Goal: Information Seeking & Learning: Learn about a topic

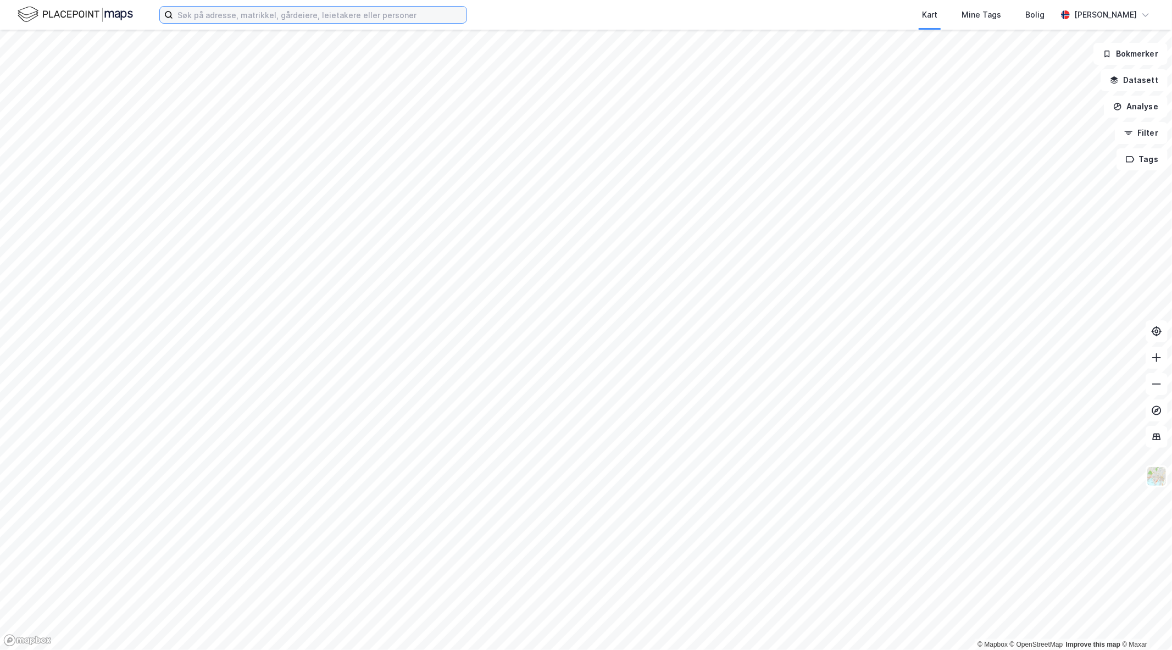
click at [337, 17] on input at bounding box center [319, 15] width 293 height 16
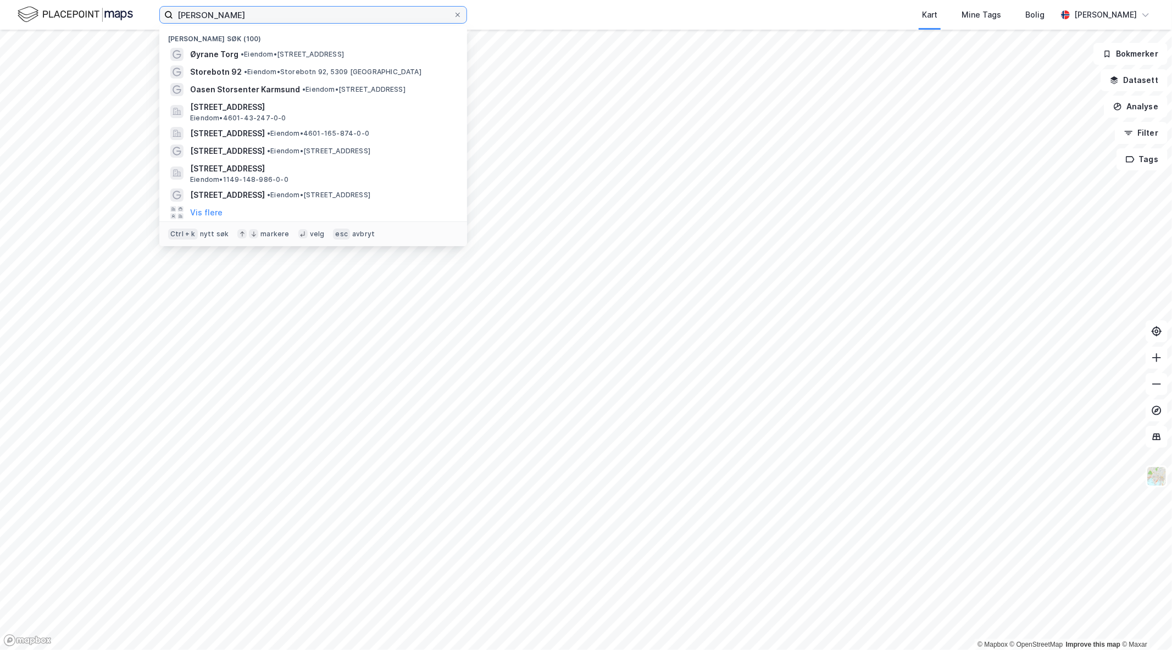
type input "[PERSON_NAME]"
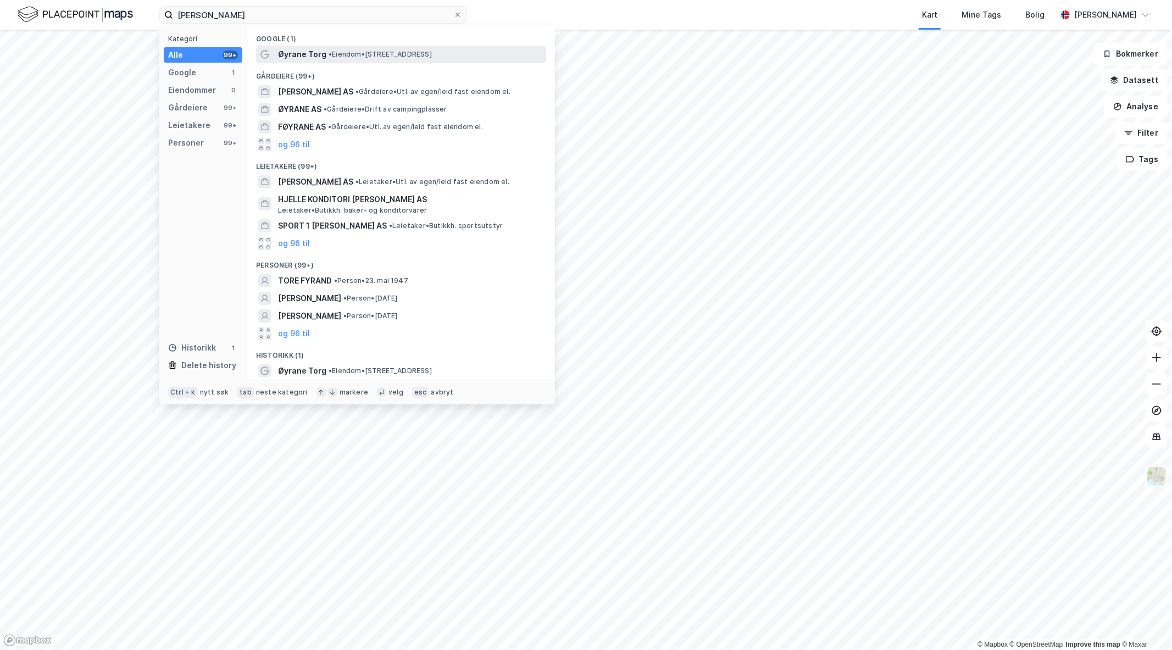
click at [329, 58] on span "• Eiendom • [STREET_ADDRESS]" at bounding box center [380, 54] width 103 height 9
